Goal: Task Accomplishment & Management: Complete application form

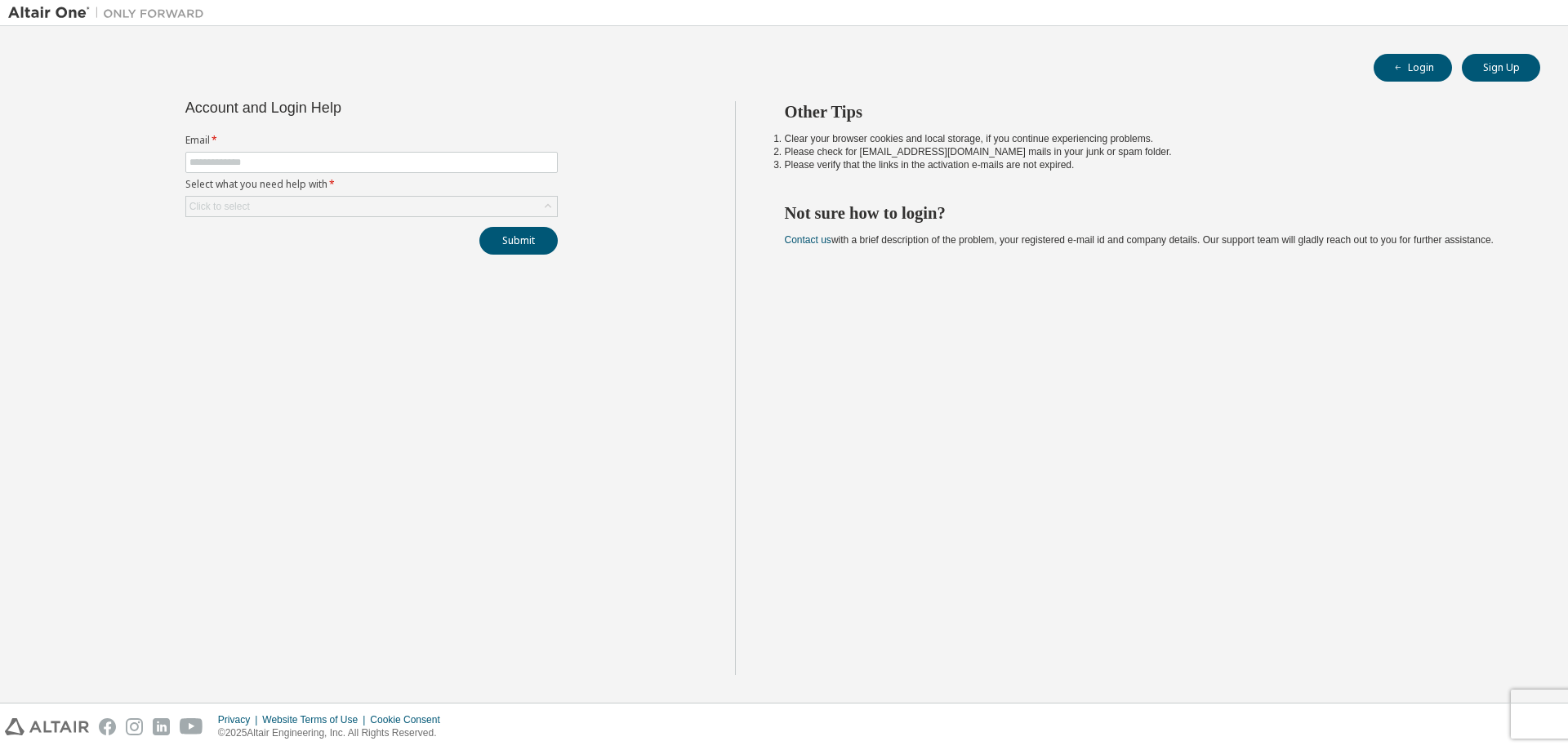
click at [1216, 85] on div "Login Sign Up Account and Login Help Email * Select what you need help with * C…" at bounding box center [784, 364] width 1552 height 660
click at [1492, 67] on button "Sign Up" at bounding box center [1501, 67] width 78 height 28
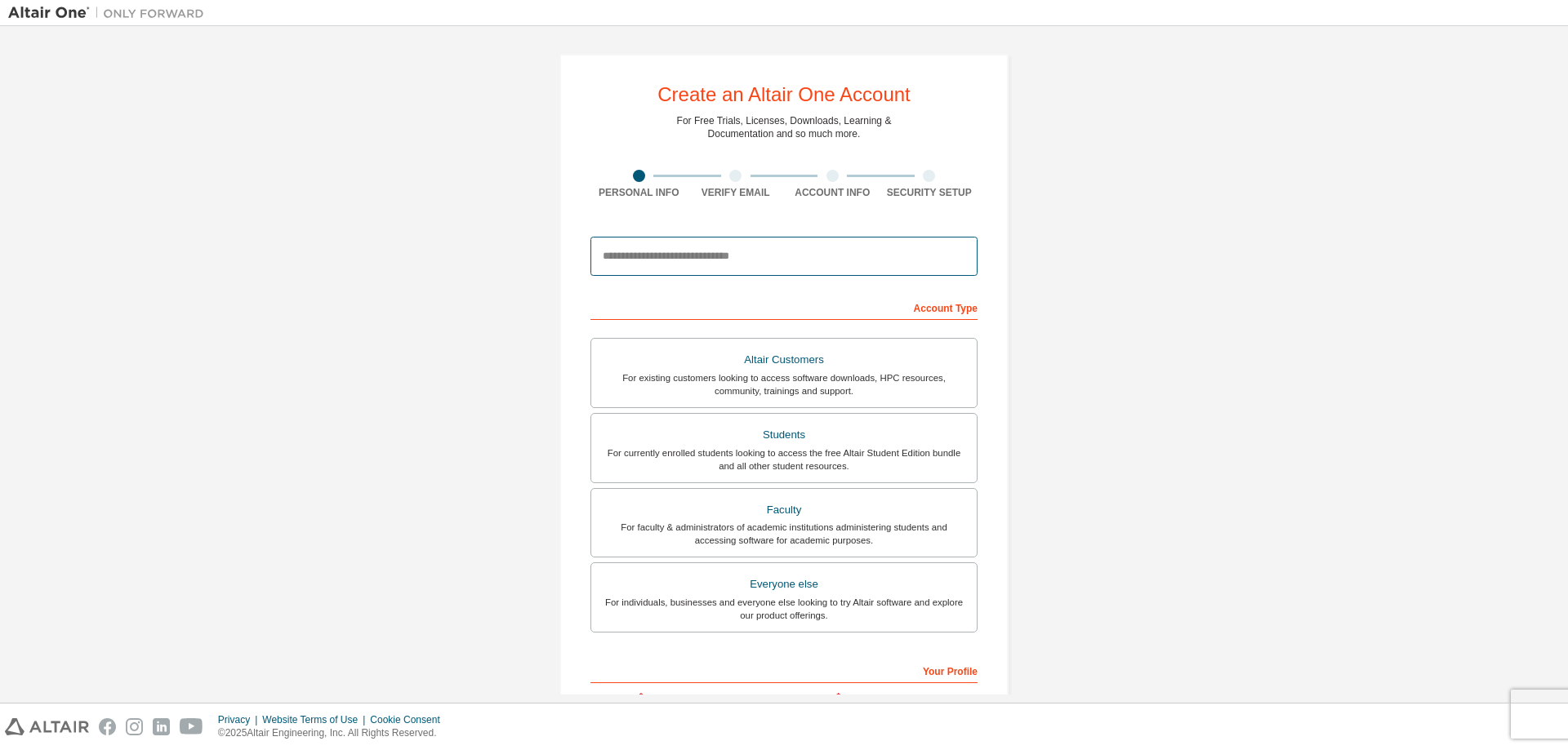
click at [766, 256] on input "email" at bounding box center [784, 256] width 387 height 40
click at [1117, 254] on div "Create an Altair One Account For Free Trials, Licenses, Downloads, Learning & D…" at bounding box center [784, 466] width 1552 height 864
click at [628, 250] on input "email" at bounding box center [784, 256] width 387 height 40
type input "*"
type input "**********"
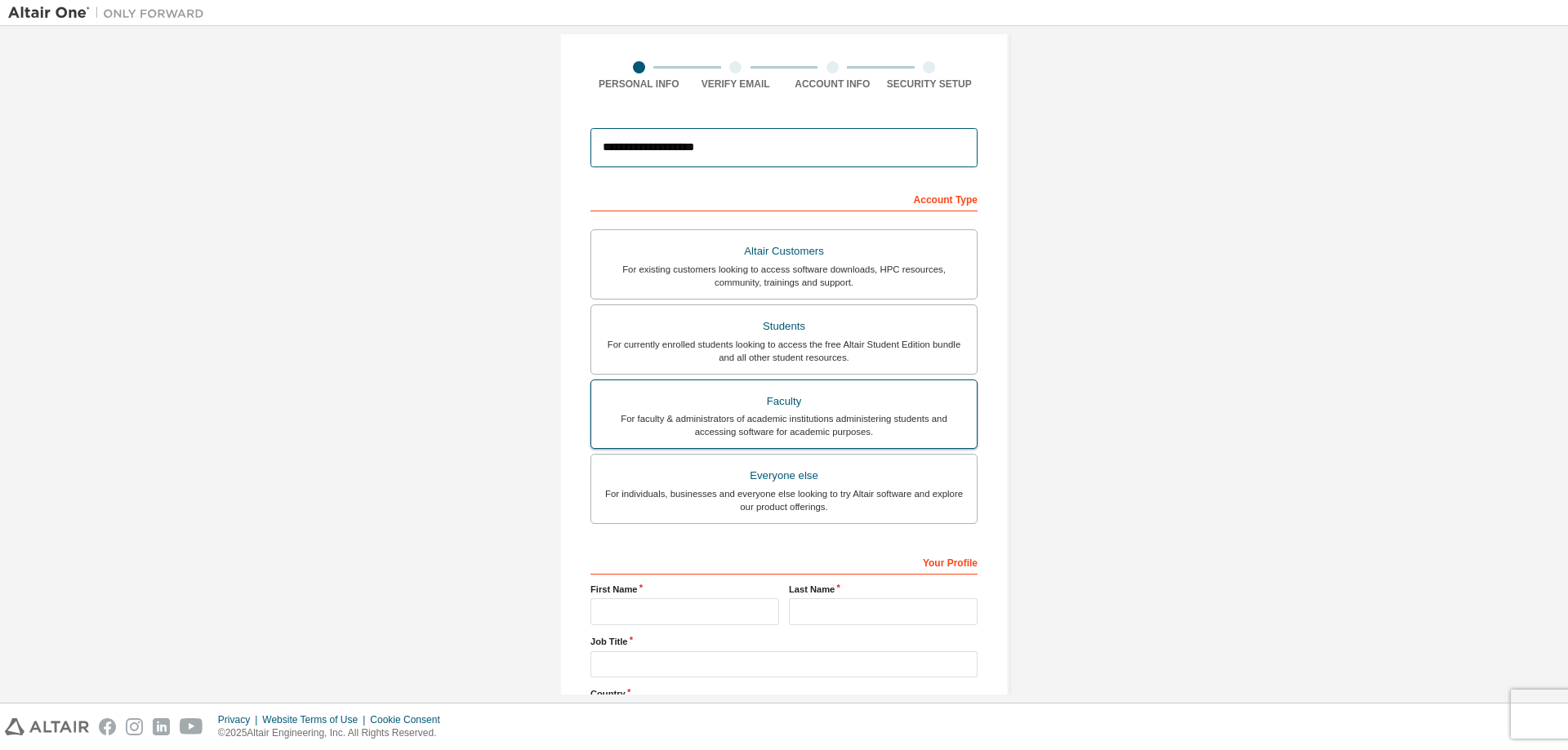
scroll to position [257, 0]
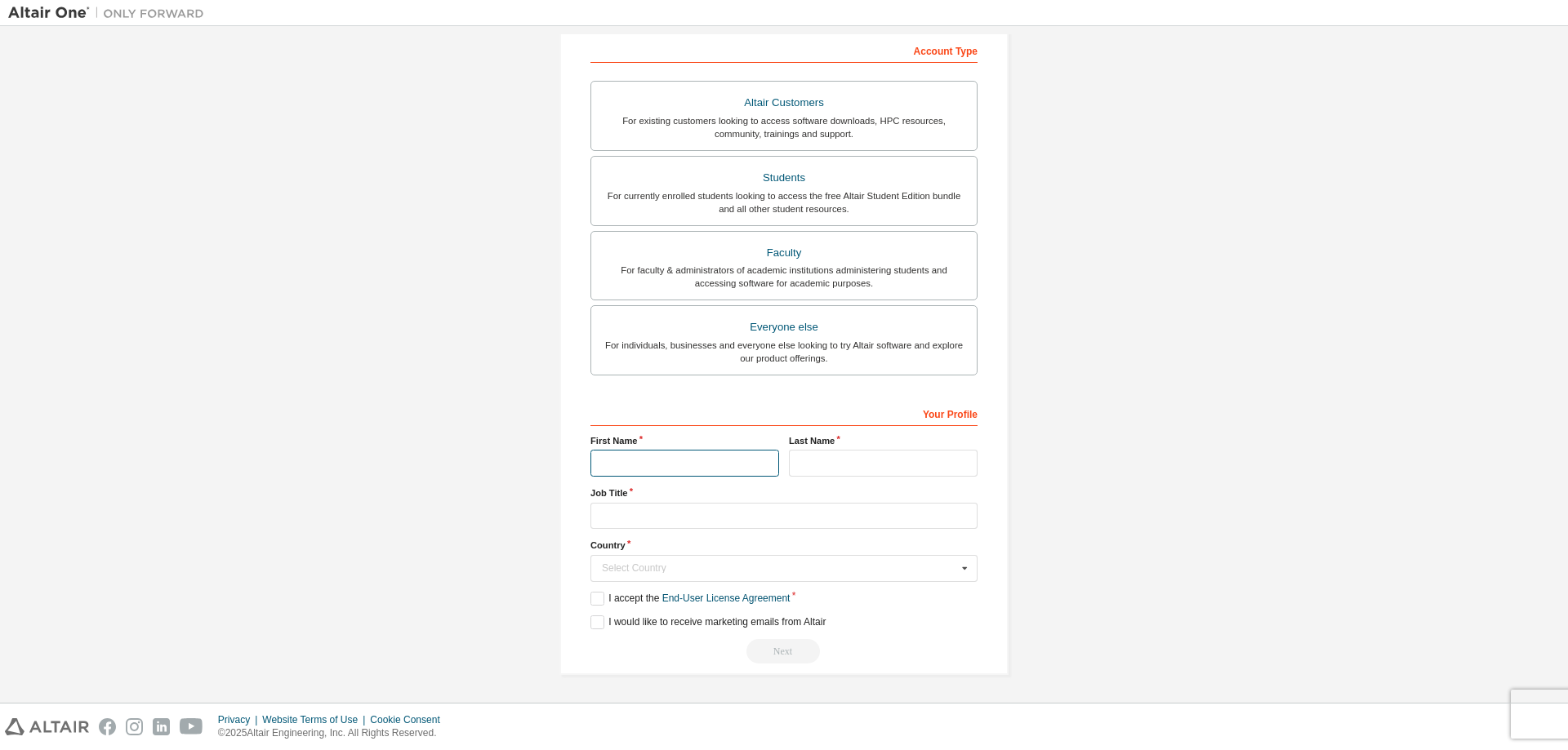
click at [668, 471] on input "text" at bounding box center [685, 463] width 189 height 27
click at [808, 465] on input "text" at bounding box center [883, 463] width 189 height 27
click at [725, 460] on input "text" at bounding box center [685, 463] width 189 height 27
type input "****"
type input "***"
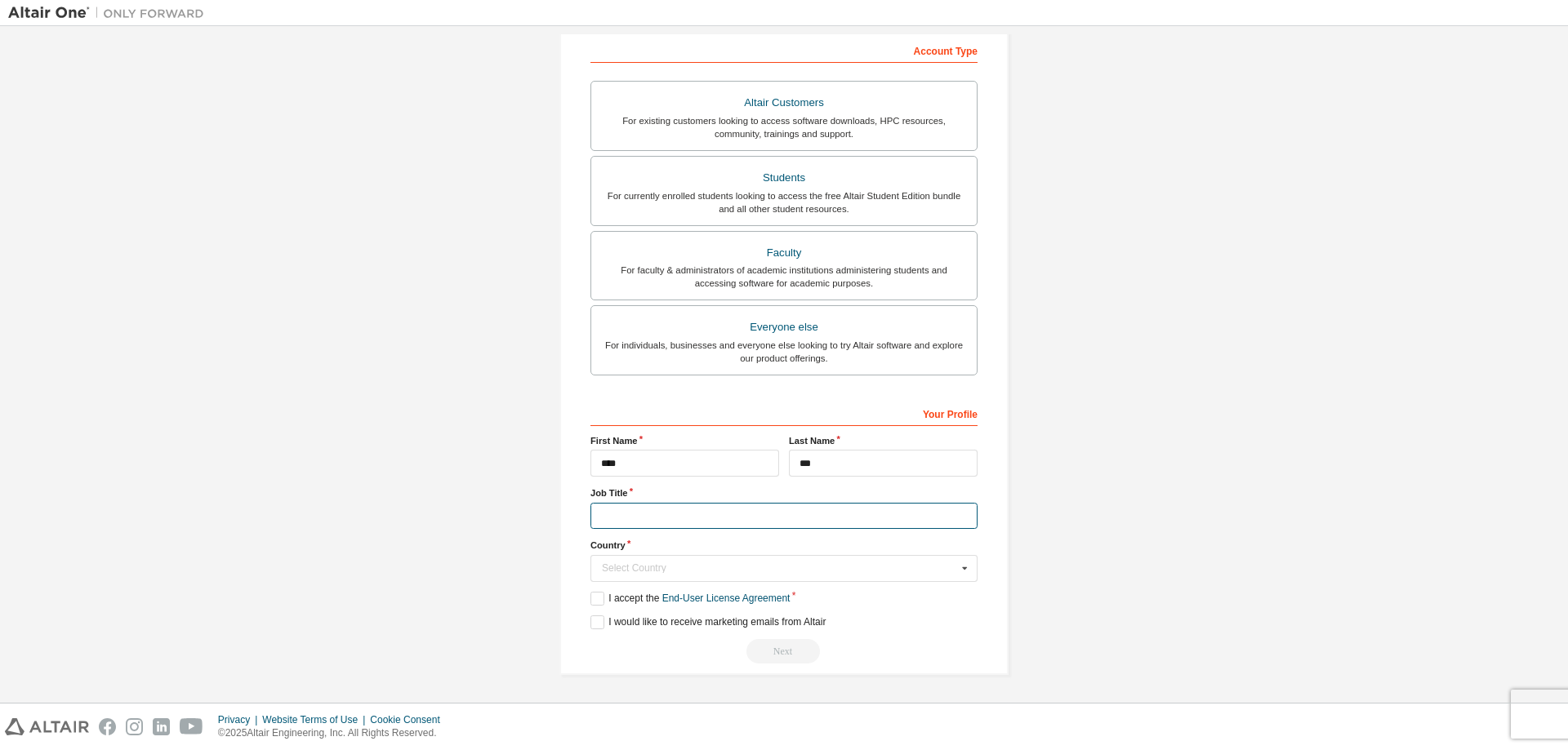
click at [677, 509] on input "text" at bounding box center [784, 516] width 387 height 27
type input "**********"
click at [651, 566] on div "Select Country" at bounding box center [779, 567] width 355 height 10
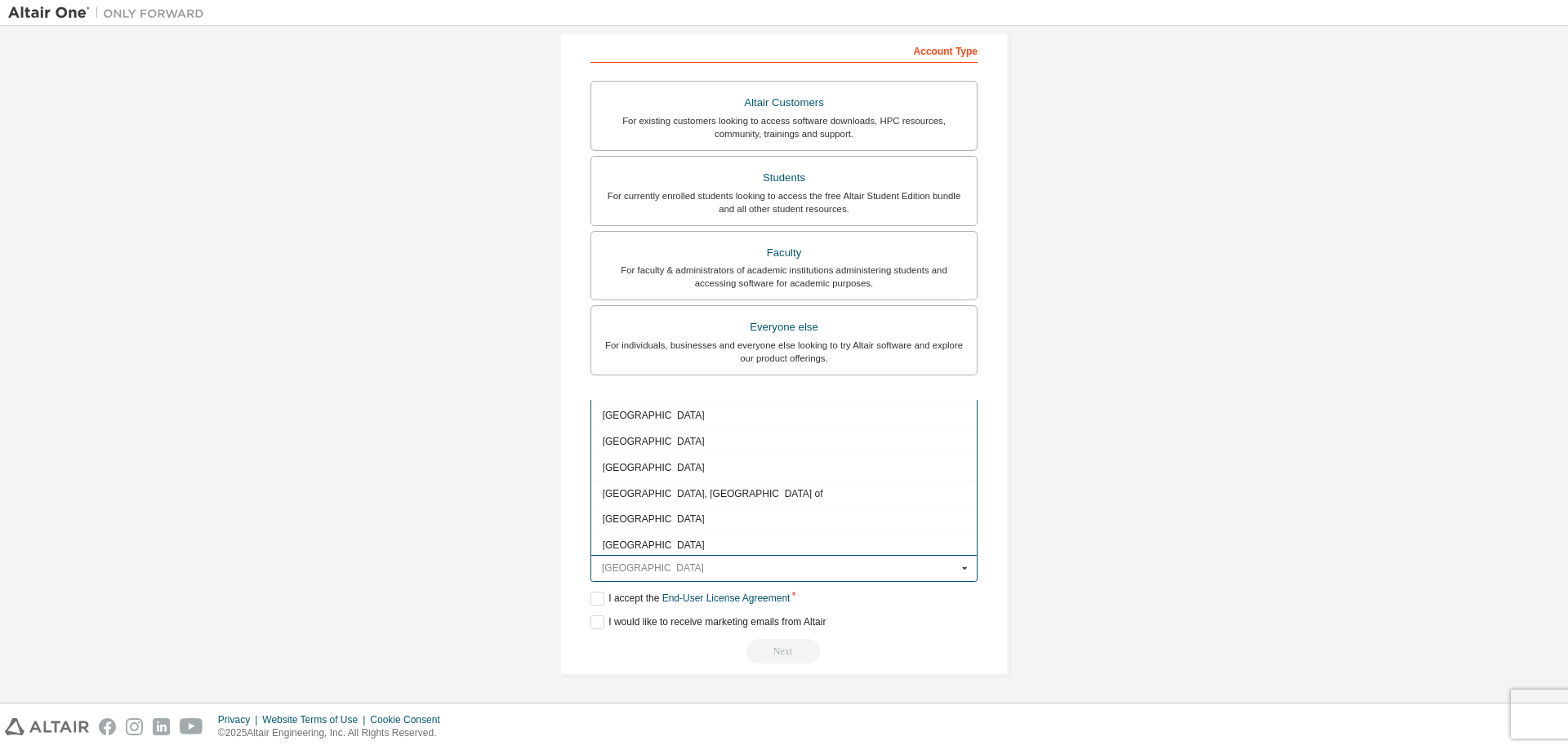
scroll to position [5326, 0]
click at [651, 447] on span "Taiwan" at bounding box center [784, 442] width 363 height 10
type input "***"
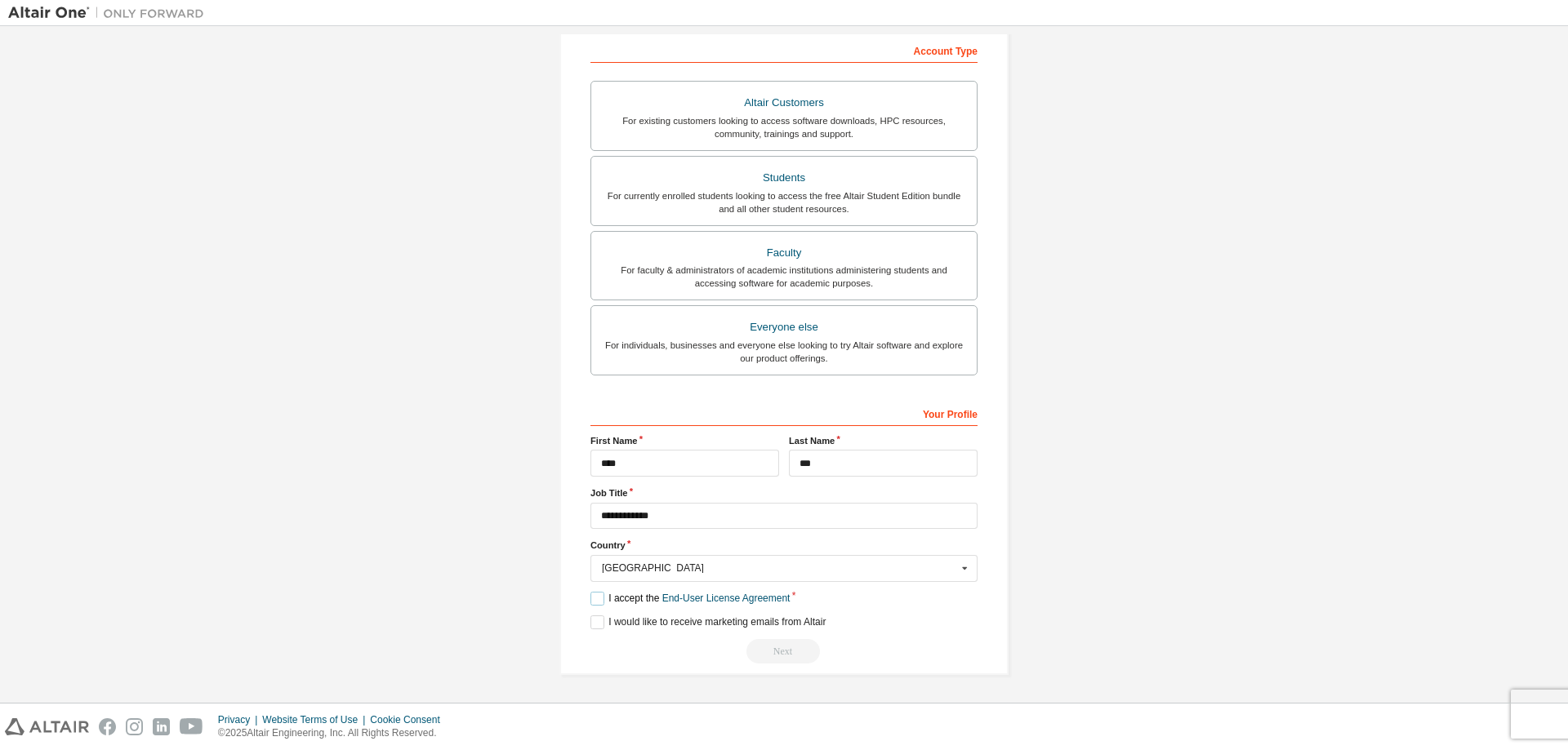
click at [596, 599] on label "I accept the End-User License Agreement" at bounding box center [690, 598] width 200 height 13
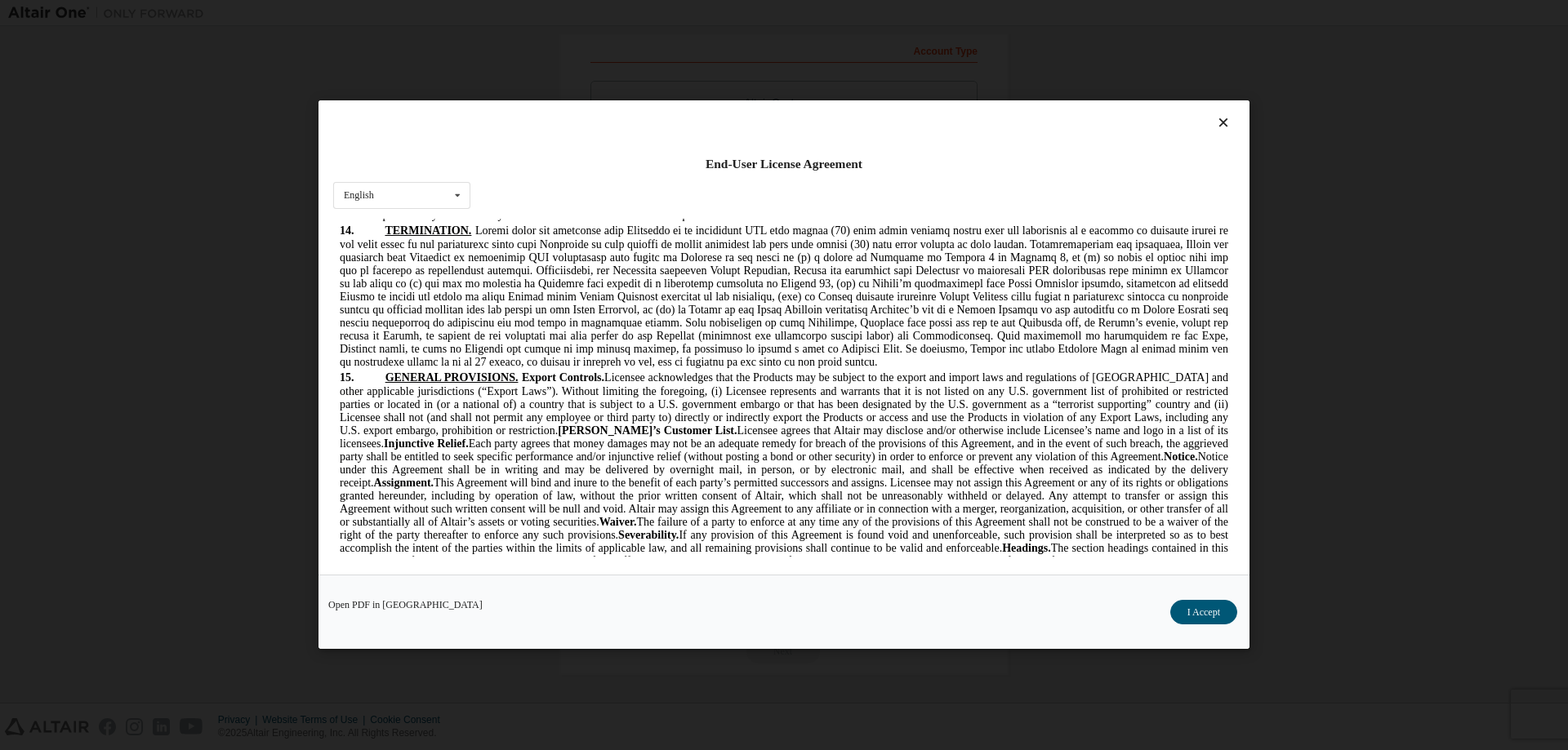
scroll to position [4136, 0]
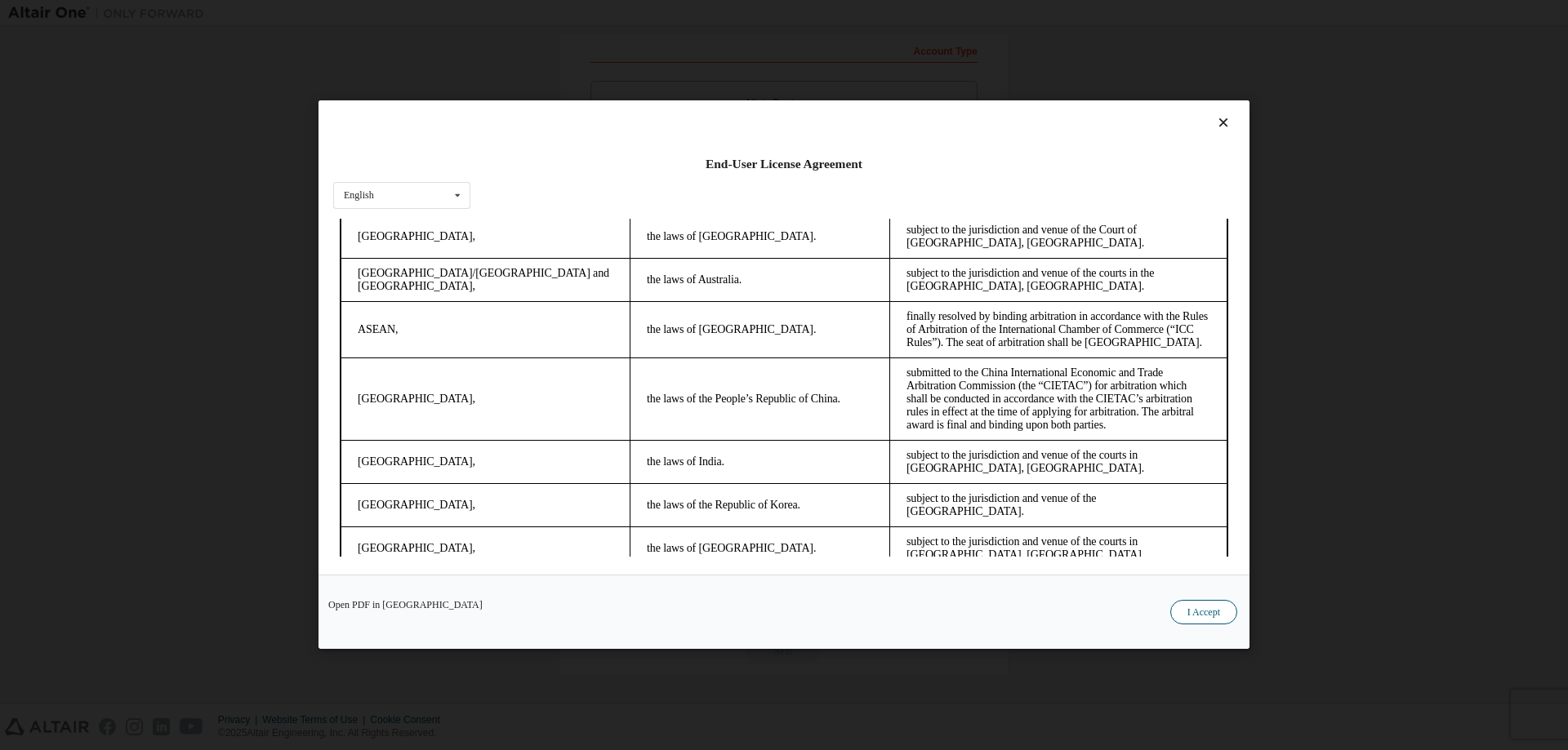
click at [1183, 605] on button "I Accept" at bounding box center [1204, 612] width 67 height 24
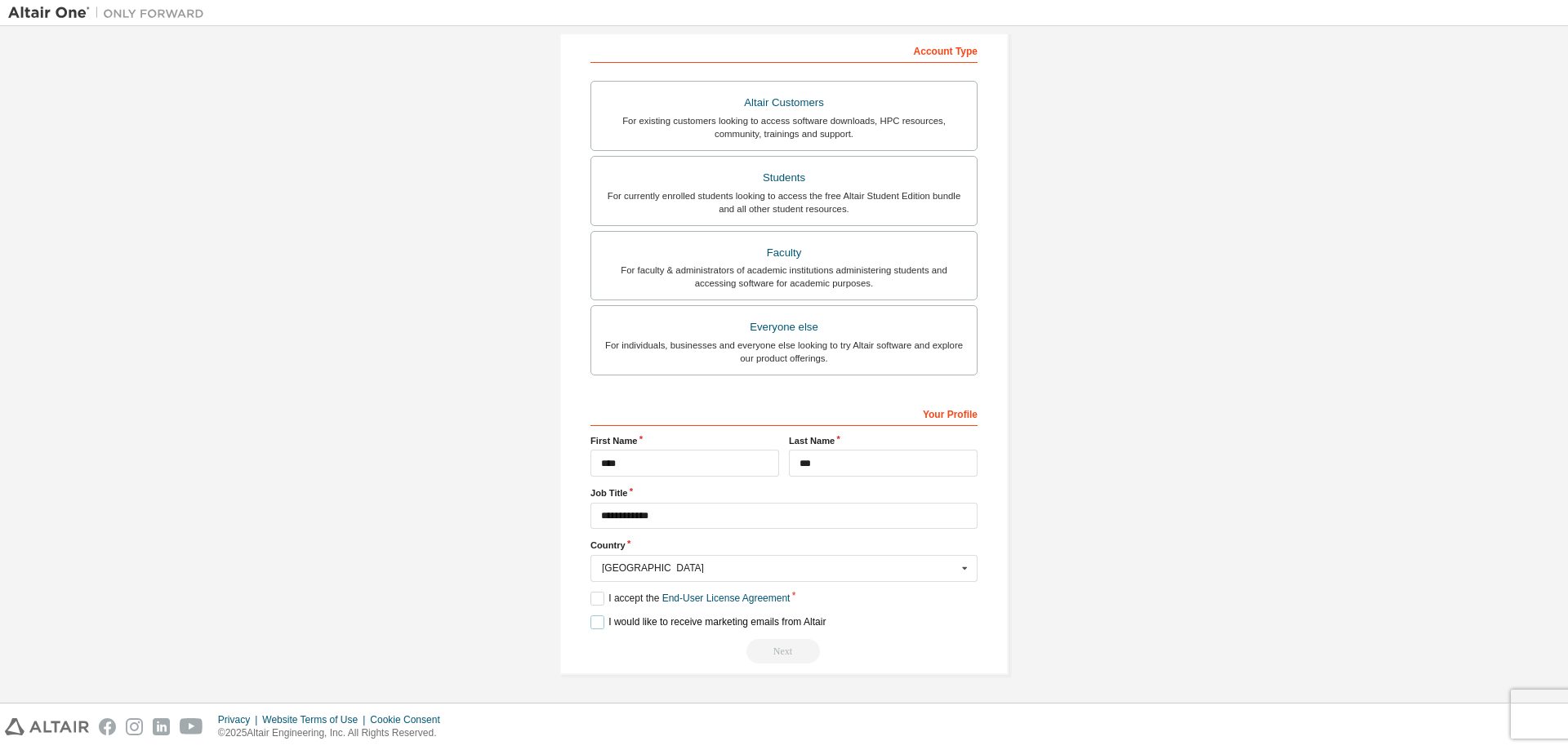
click at [592, 620] on label "I would like to receive marketing emails from Altair" at bounding box center [707, 621] width 235 height 13
click at [593, 621] on label "I would like to receive marketing emails from Altair" at bounding box center [707, 621] width 235 height 13
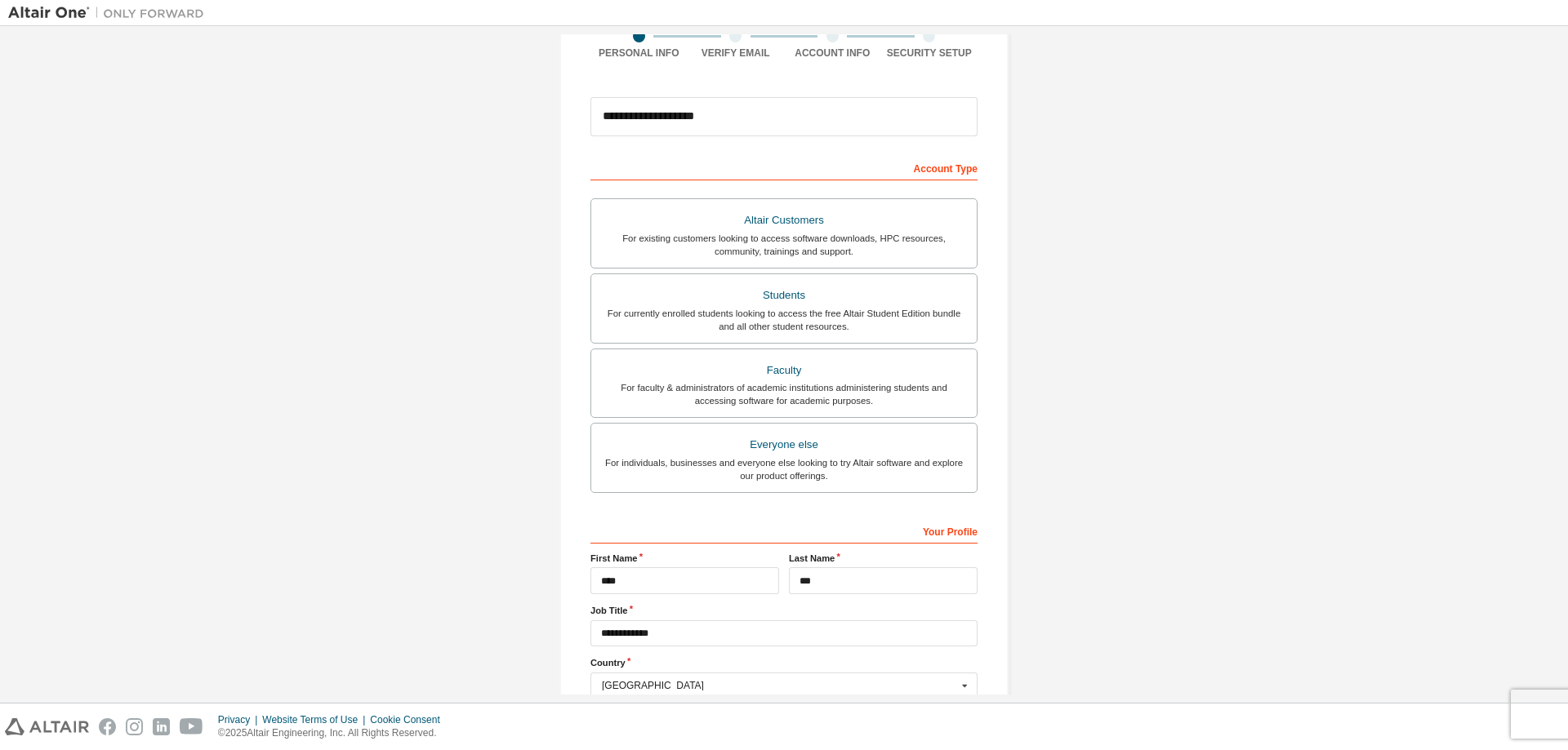
scroll to position [0, 0]
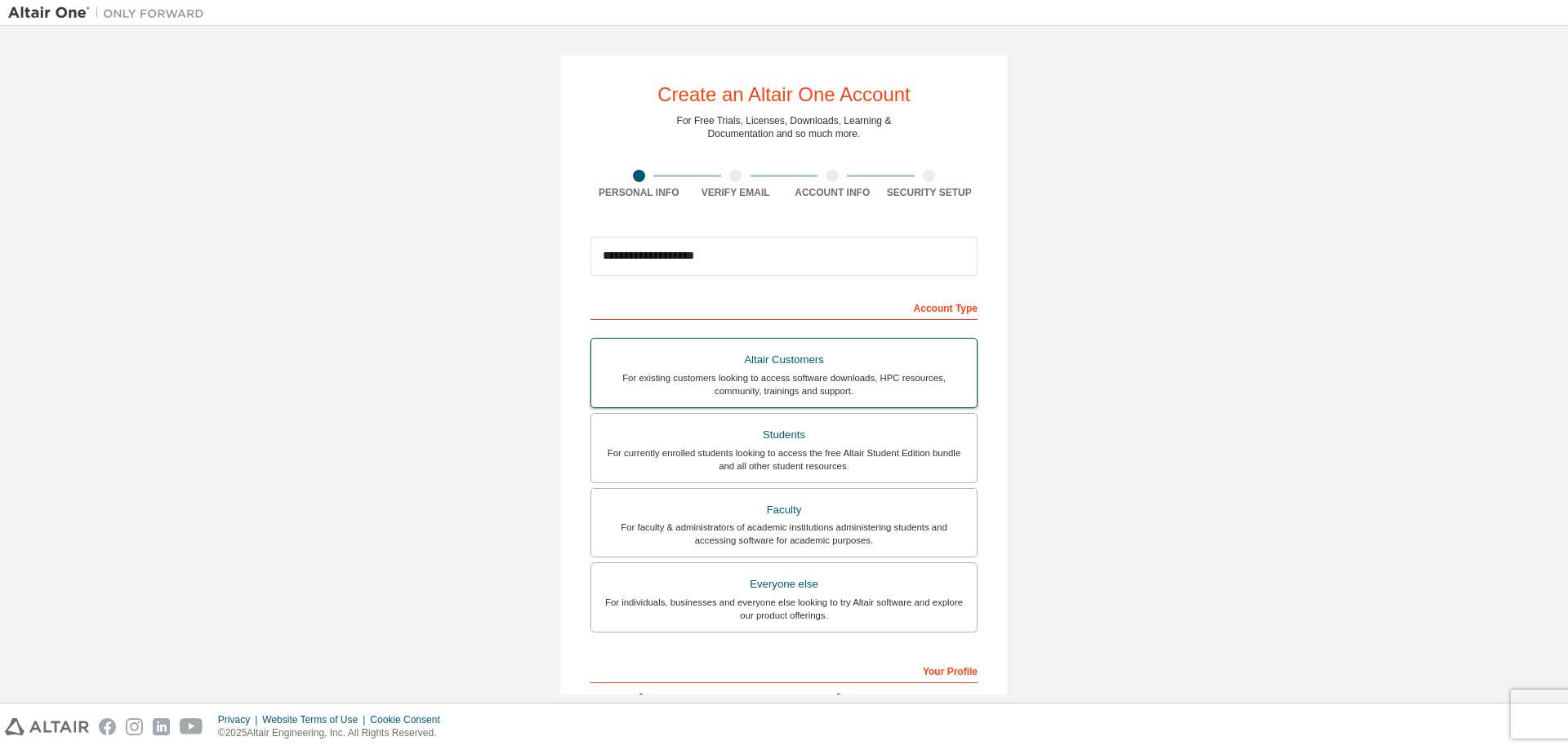
click at [855, 385] on div "For existing customers looking to access software downloads, HPC resources, com…" at bounding box center [784, 384] width 366 height 26
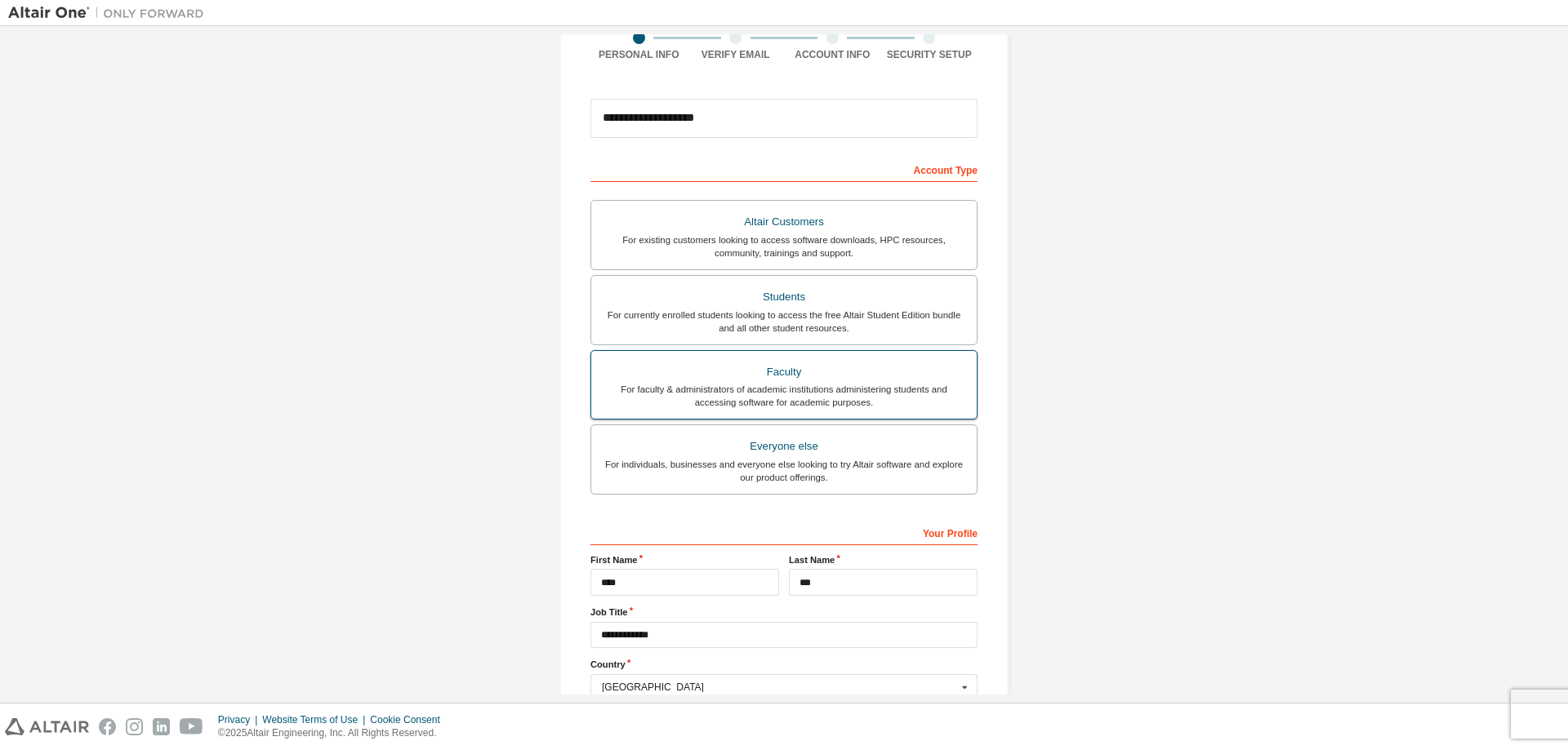
scroll to position [257, 0]
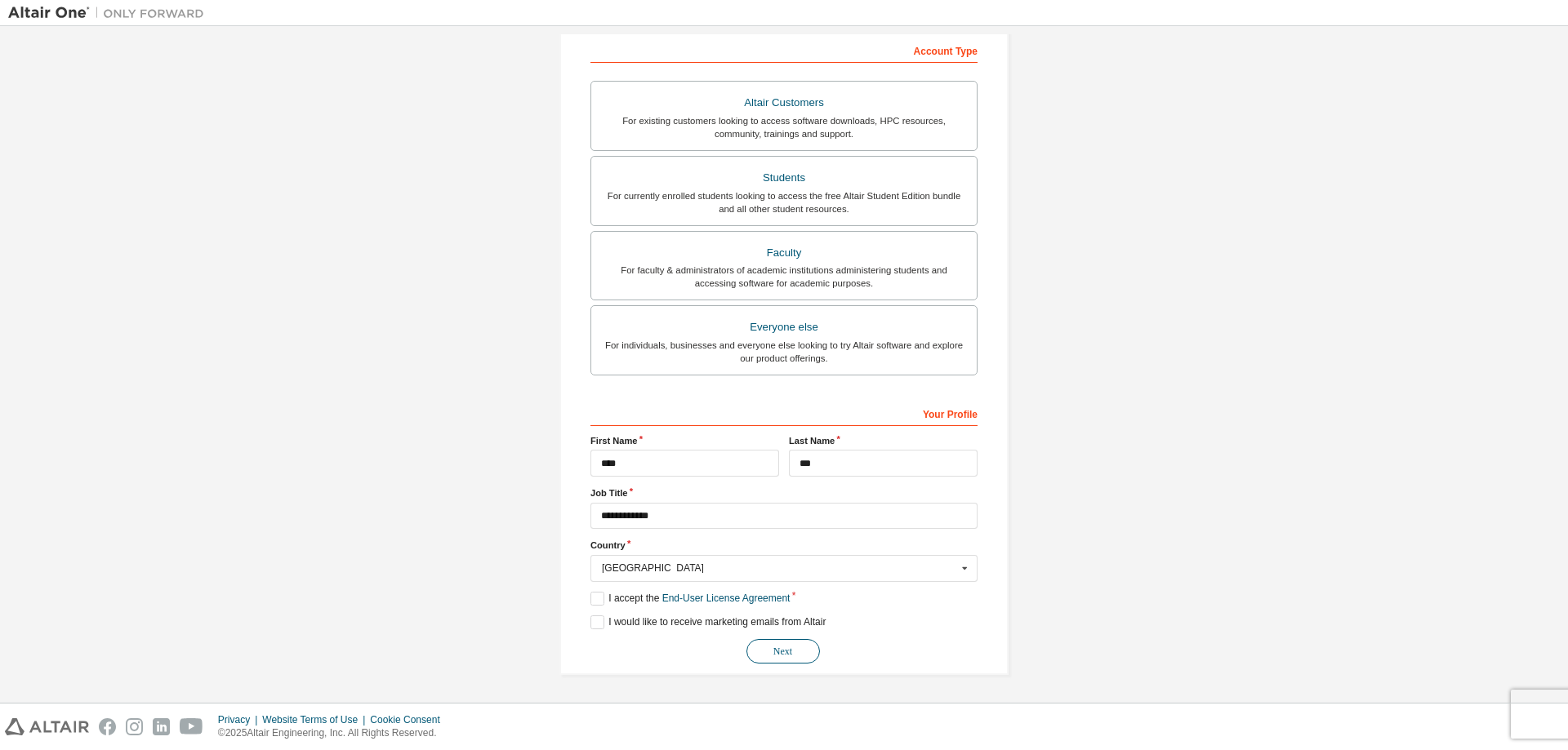
click at [780, 660] on button "Next" at bounding box center [784, 651] width 74 height 24
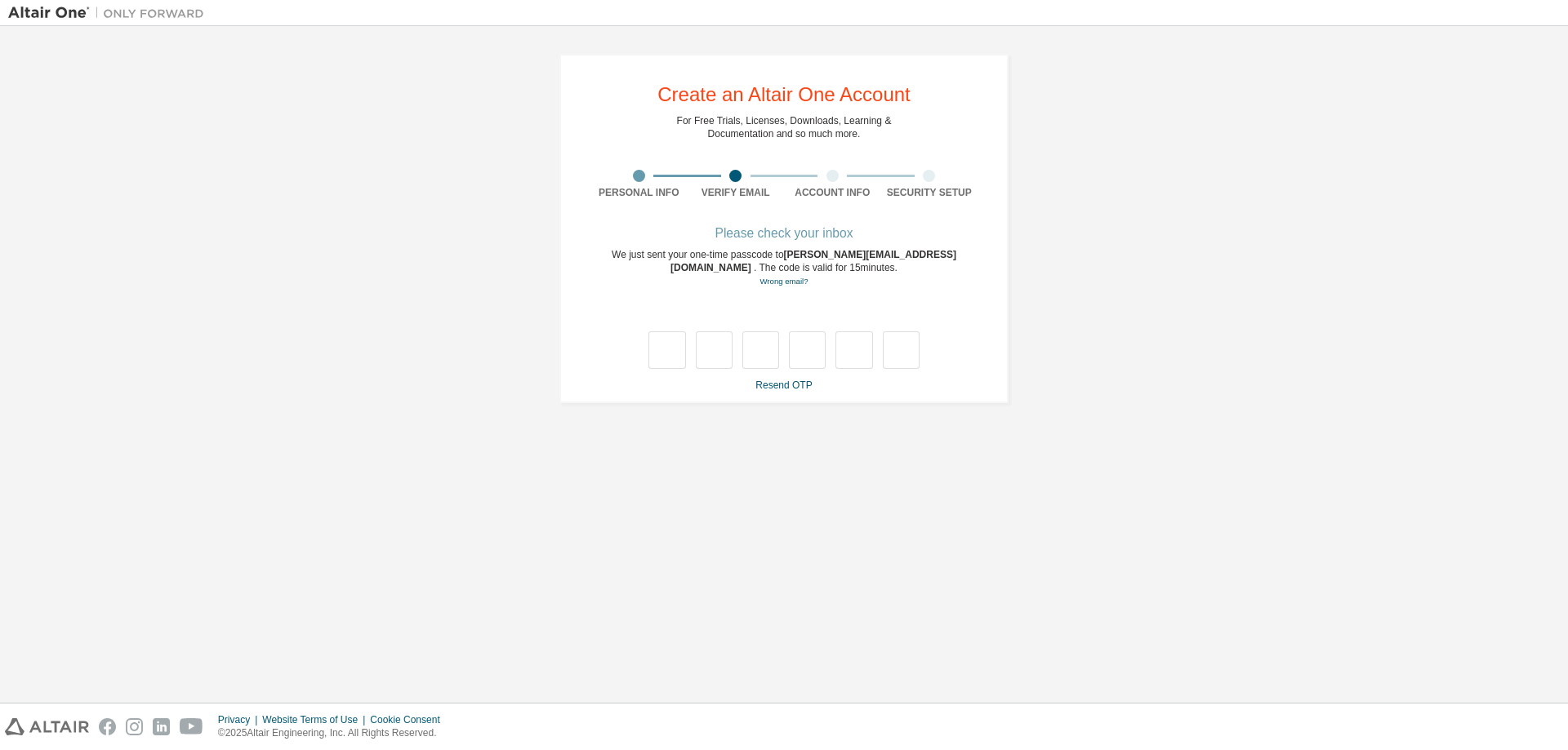
scroll to position [0, 0]
type input "*"
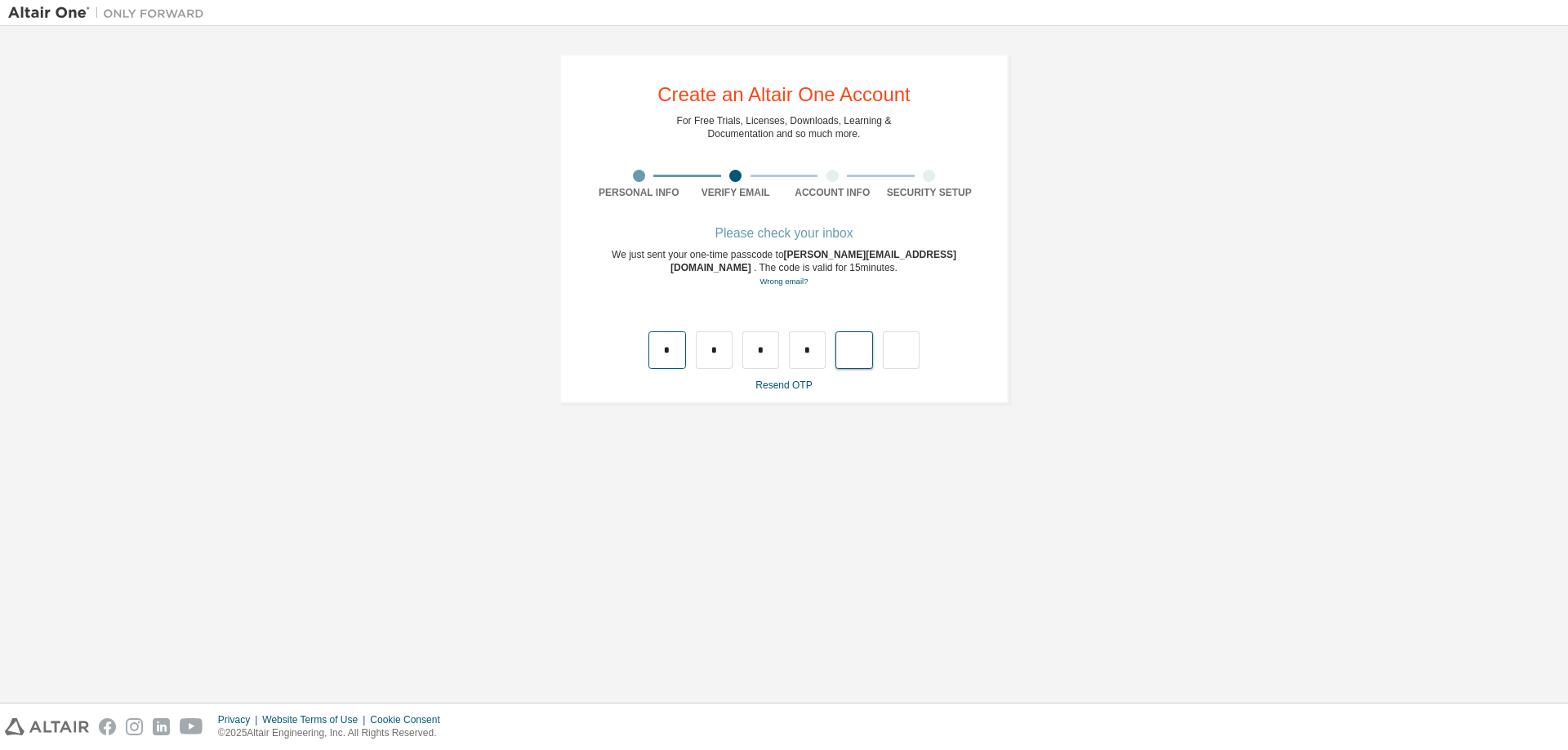
type input "*"
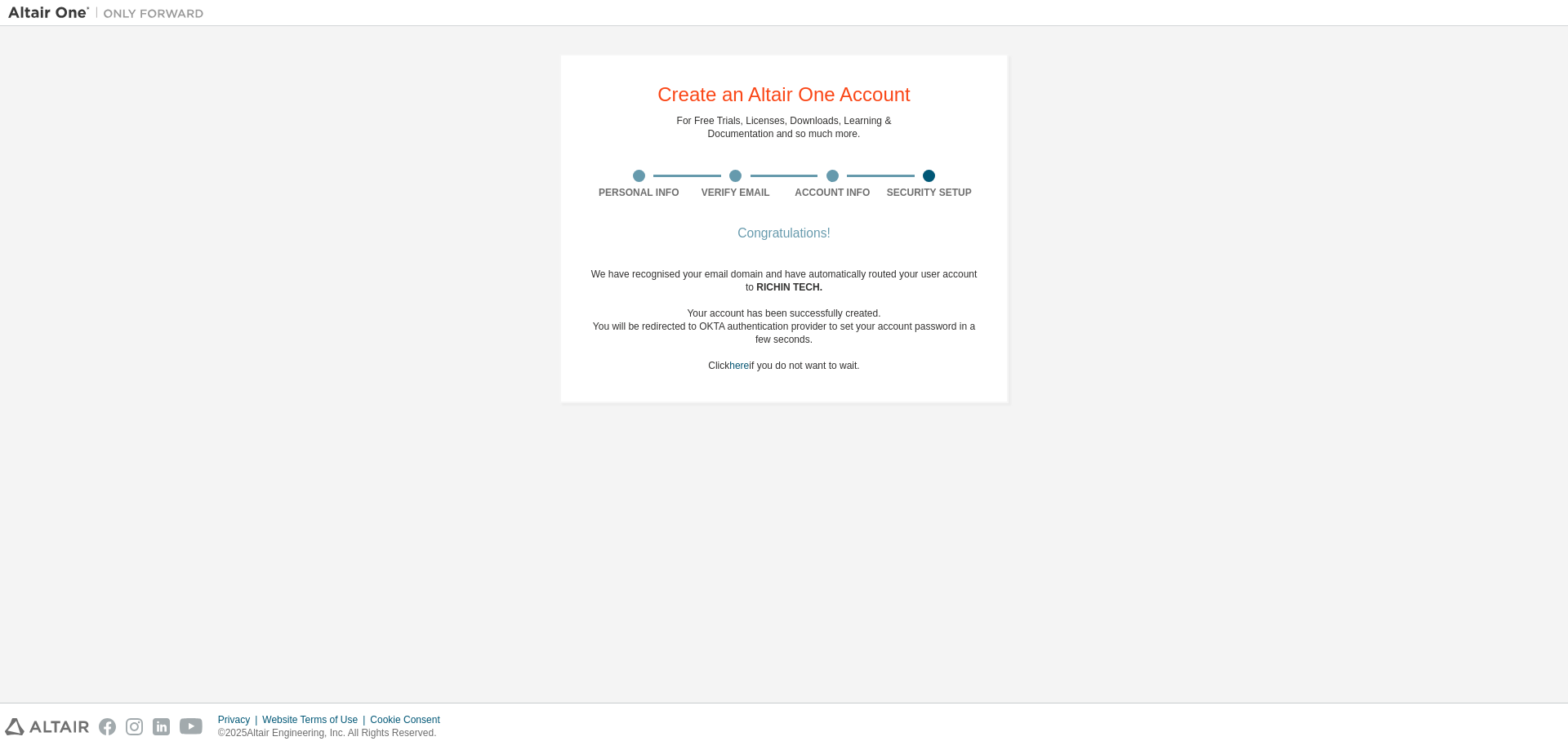
click at [1056, 230] on div "Create an Altair One Account For Free Trials, Licenses, Downloads, Learning & D…" at bounding box center [784, 228] width 1552 height 388
click at [734, 367] on link "here" at bounding box center [739, 365] width 20 height 12
